Goal: Find specific fact: Find specific fact

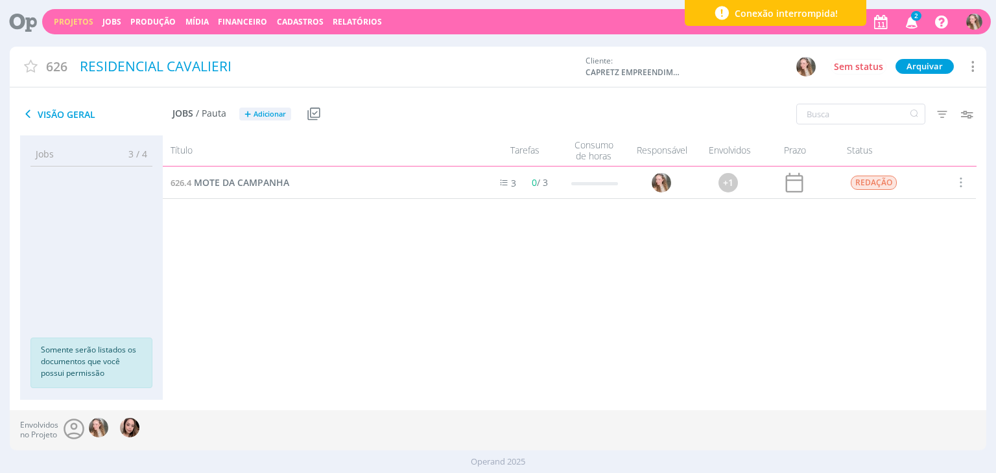
click at [291, 23] on span "Cadastros" at bounding box center [300, 21] width 47 height 11
click at [300, 47] on link "Clientes" at bounding box center [304, 44] width 109 height 20
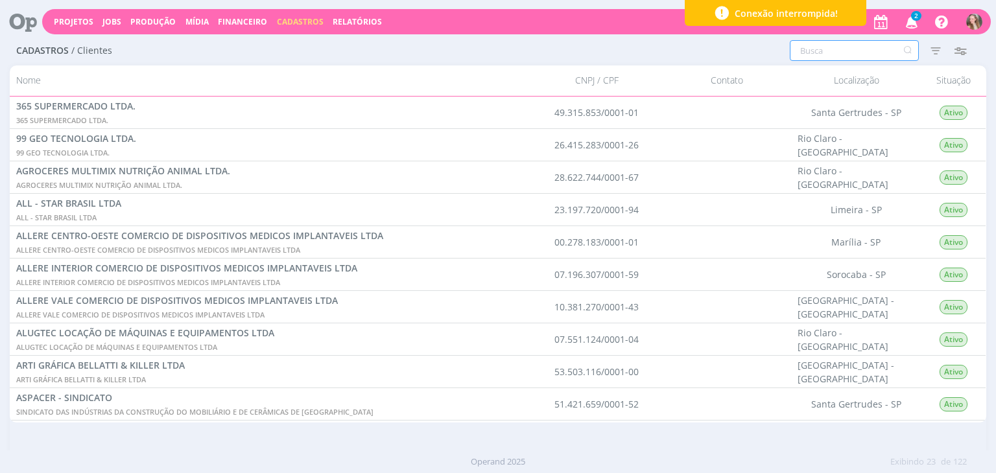
click at [840, 58] on input "text" at bounding box center [854, 50] width 129 height 21
type input "capretz"
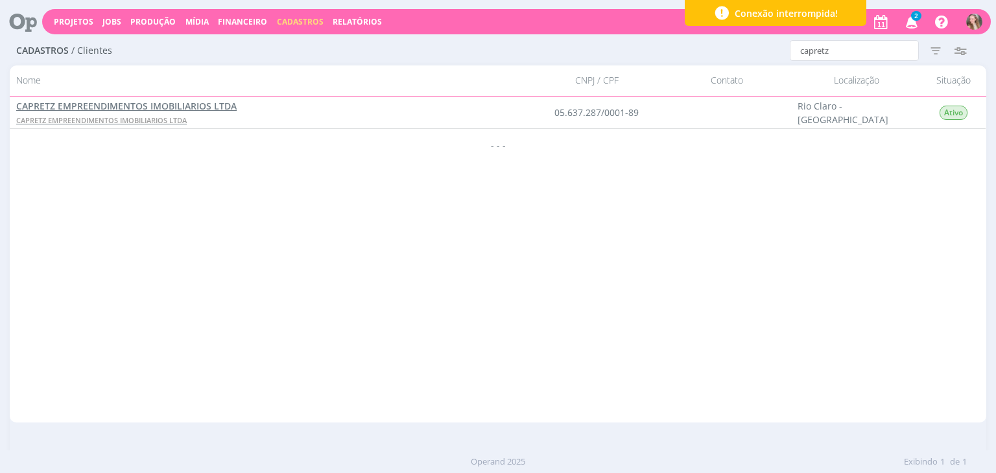
click at [83, 102] on span "CAPRETZ EMPREENDIMENTOS IMOBILIARIOS LTDA" at bounding box center [126, 106] width 220 height 12
drag, startPoint x: 550, startPoint y: 119, endPoint x: 657, endPoint y: 110, distance: 106.7
click at [657, 110] on div "05.637.287/0001-89" at bounding box center [597, 113] width 130 height 32
copy div "05.637.287/0001-89"
